Goal: Check status

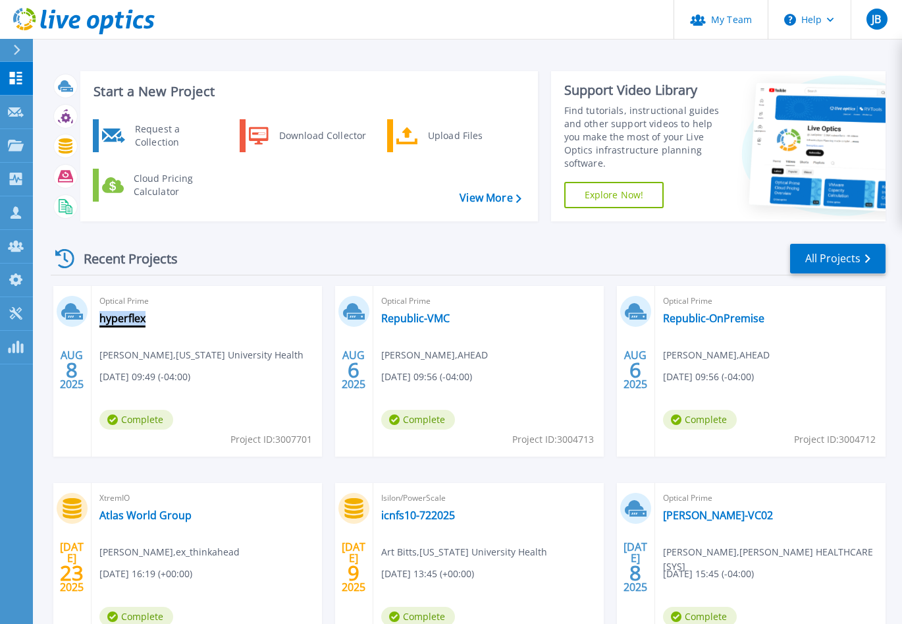
click at [117, 321] on link "hyperflex" at bounding box center [122, 318] width 46 height 13
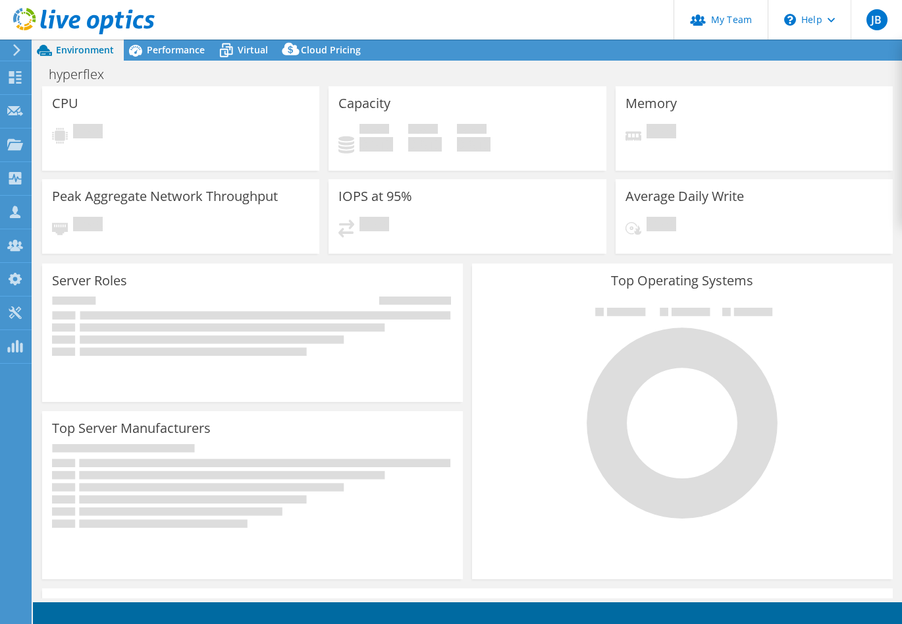
select select "USD"
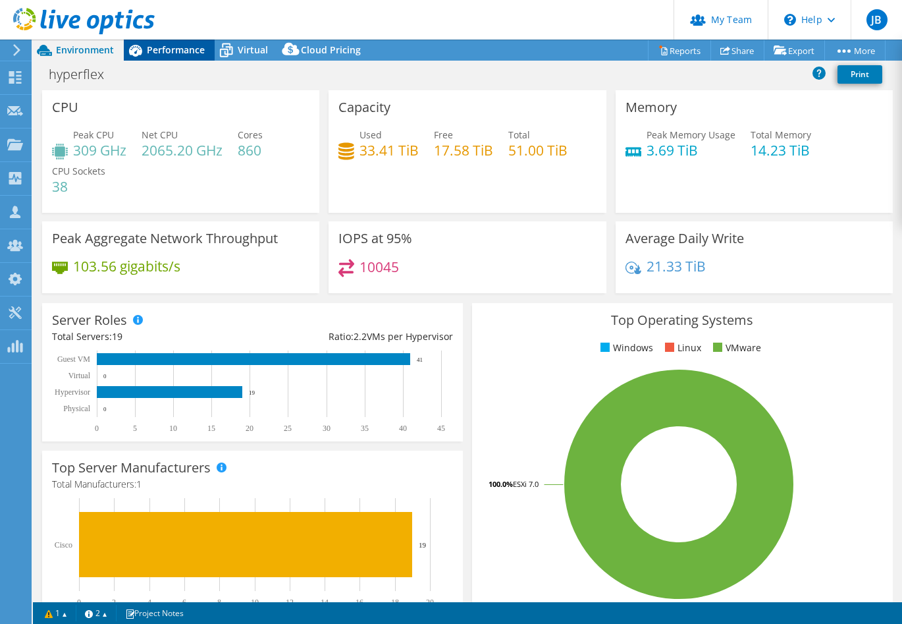
click at [169, 55] on span "Performance" at bounding box center [176, 49] width 58 height 13
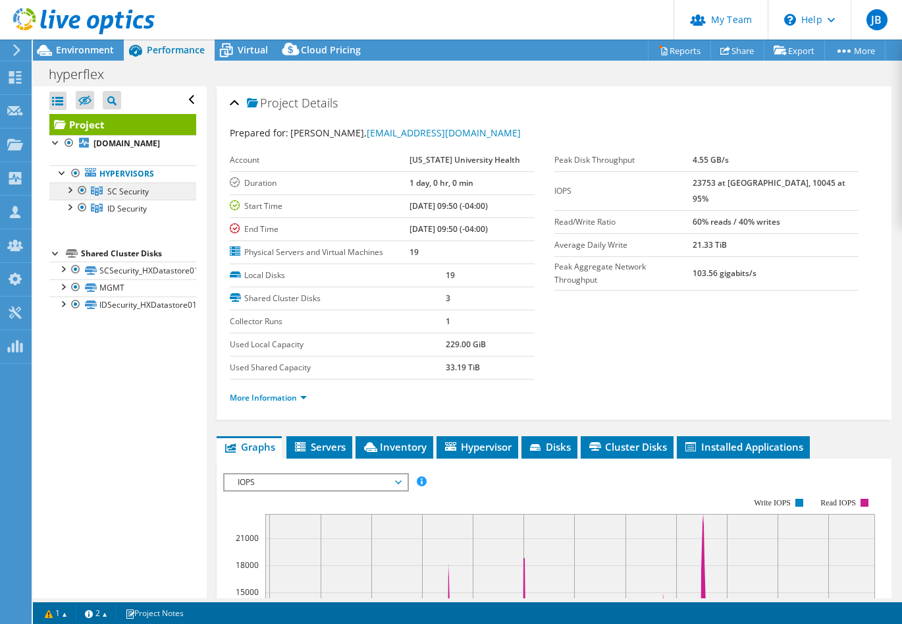
click at [135, 192] on span "SC Security" at bounding box center [127, 191] width 41 height 11
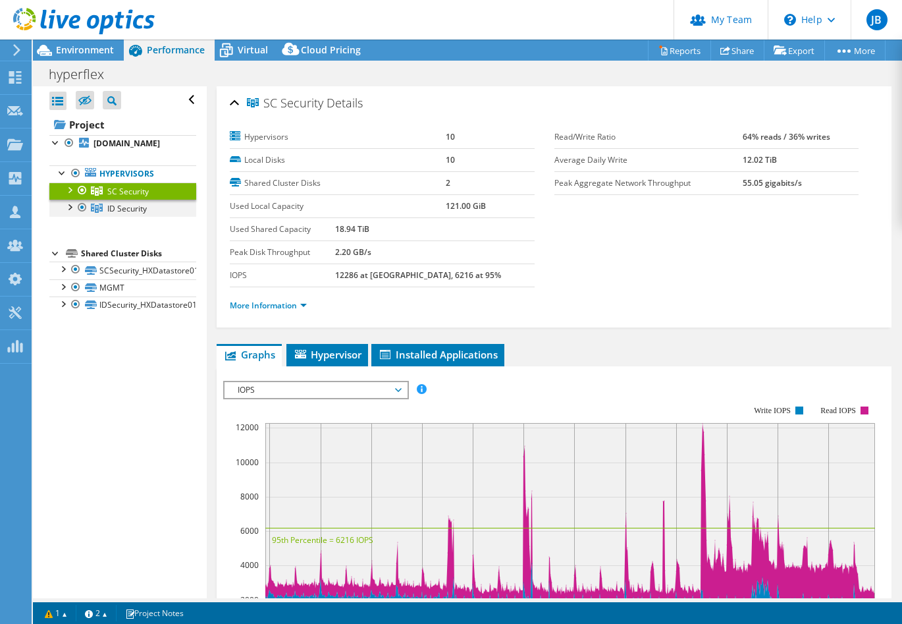
click at [71, 206] on div at bounding box center [69, 206] width 13 height 13
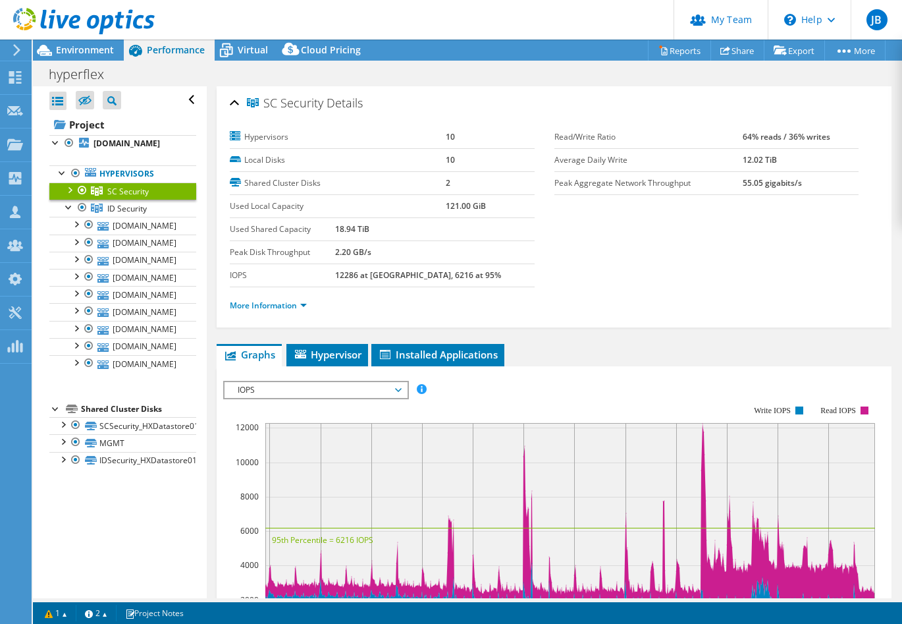
click at [70, 190] on div at bounding box center [69, 188] width 13 height 13
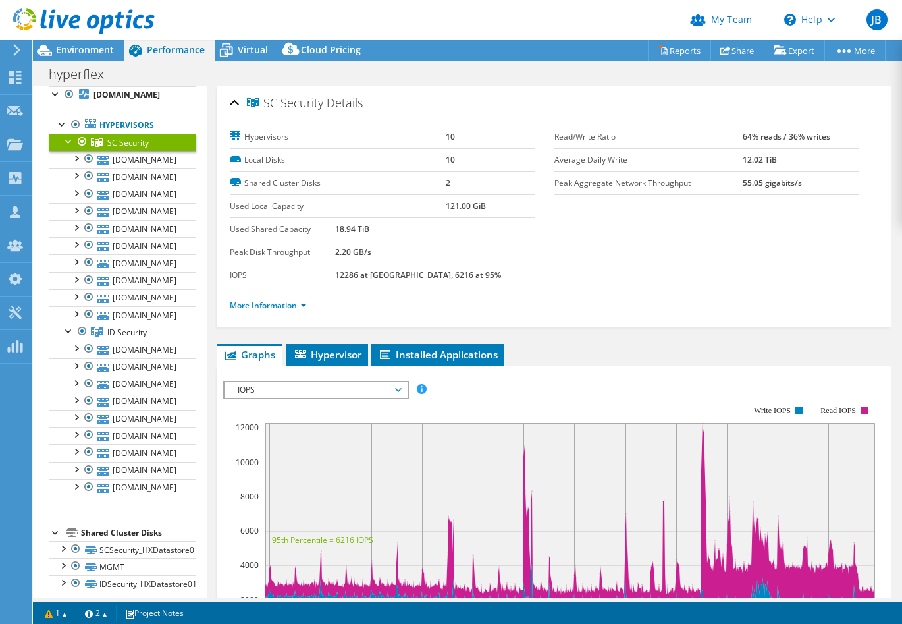
scroll to position [52, 0]
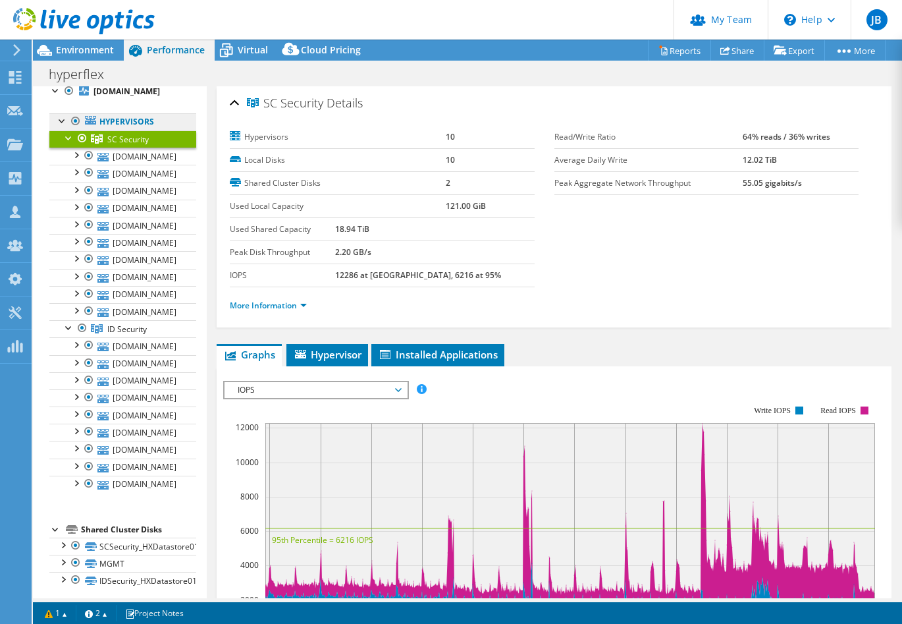
click at [146, 125] on link "Hypervisors" at bounding box center [122, 121] width 147 height 17
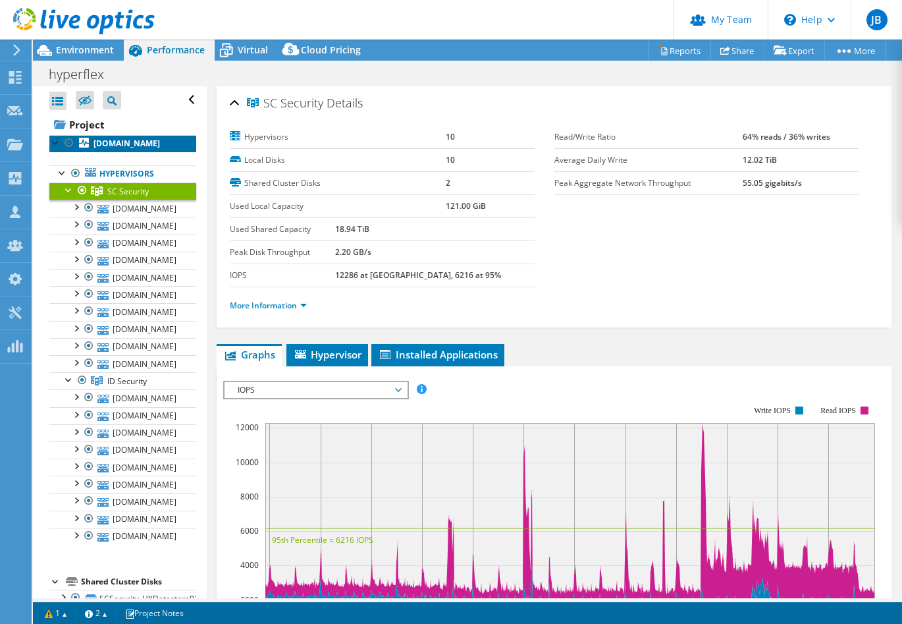
click at [142, 144] on b "[DOMAIN_NAME]" at bounding box center [127, 143] width 67 height 11
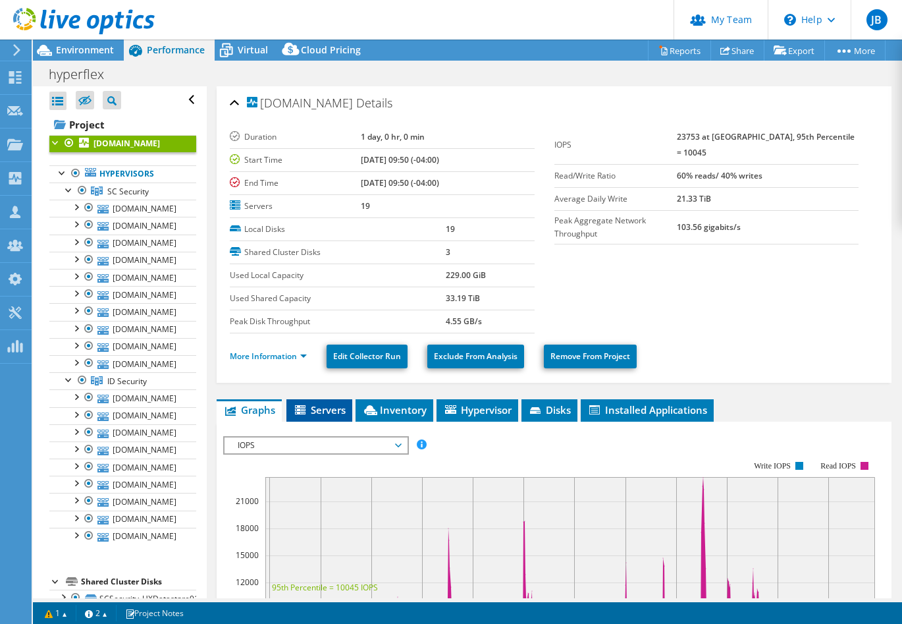
click at [334, 412] on span "Servers" at bounding box center [319, 409] width 53 height 13
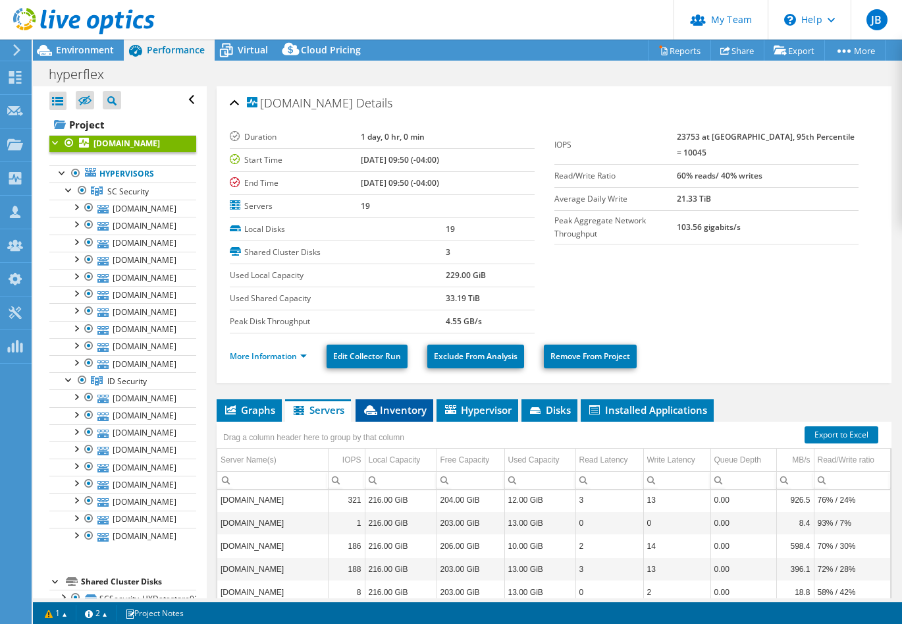
click at [389, 410] on span "Inventory" at bounding box center [394, 409] width 65 height 13
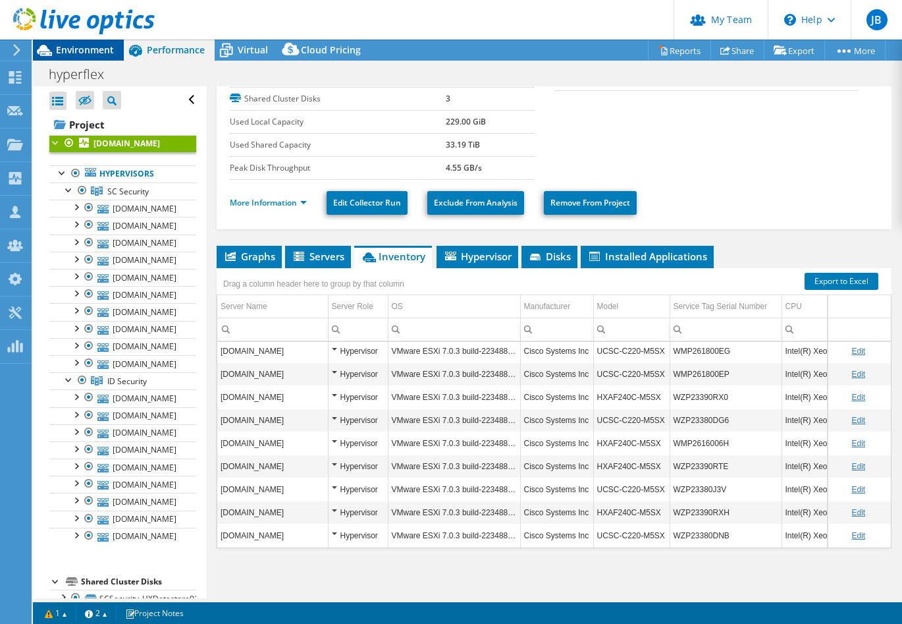
click at [75, 47] on span "Environment" at bounding box center [85, 49] width 58 height 13
